Goal: Navigation & Orientation: Find specific page/section

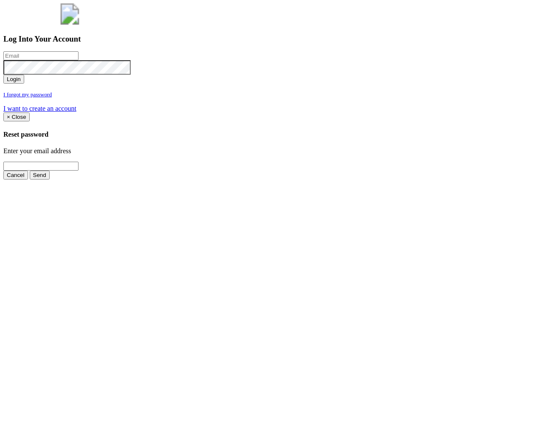
click at [78, 60] on input "email" at bounding box center [40, 55] width 75 height 9
type input "jimmy@pewtress.com"
click at [3, 75] on button "Login" at bounding box center [13, 79] width 21 height 9
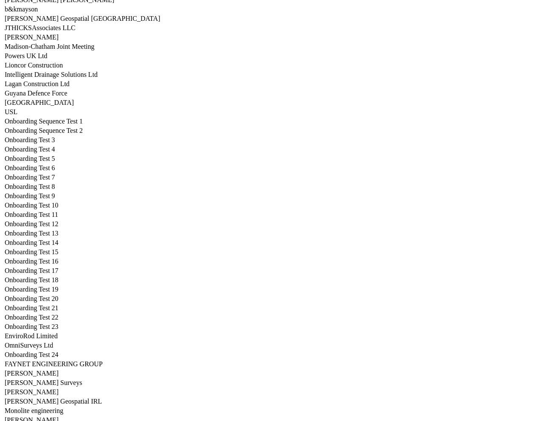
scroll to position [3613, 0]
